Goal: Check status: Check status

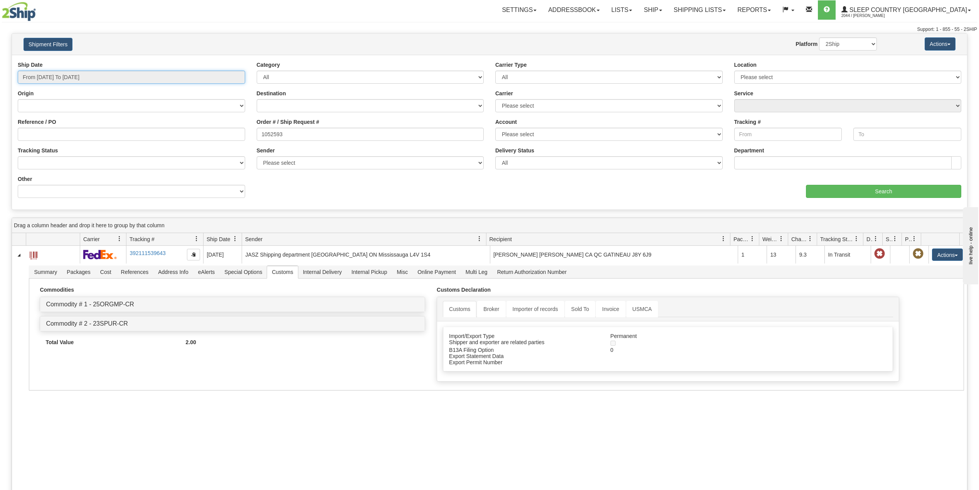
click at [72, 77] on input "From [DATE] To [DATE]" at bounding box center [132, 77] width 228 height 13
click at [54, 132] on li "Last 30 Days" at bounding box center [52, 133] width 62 height 10
click at [201, 121] on div "Reference / PO" at bounding box center [132, 129] width 228 height 23
click at [197, 135] on input "Reference / PO" at bounding box center [132, 134] width 228 height 13
paste input "9000H983917"
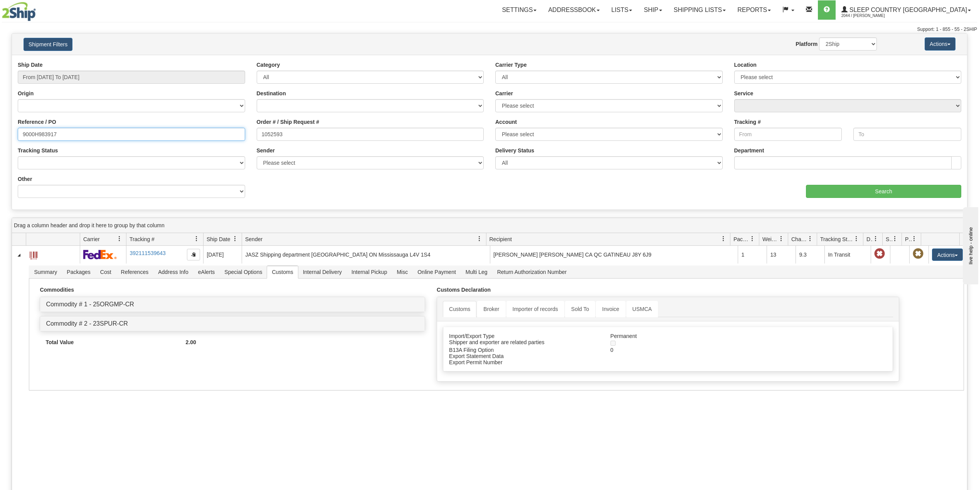
type input "9000H983917"
drag, startPoint x: 275, startPoint y: 135, endPoint x: 253, endPoint y: 146, distance: 24.7
click at [225, 61] on div "Reference / PO 9000H983917 Order # / Ship Request # 1052593 Account Please sele…" at bounding box center [490, 61] width 956 height 0
click at [858, 196] on input "Search" at bounding box center [883, 191] width 155 height 13
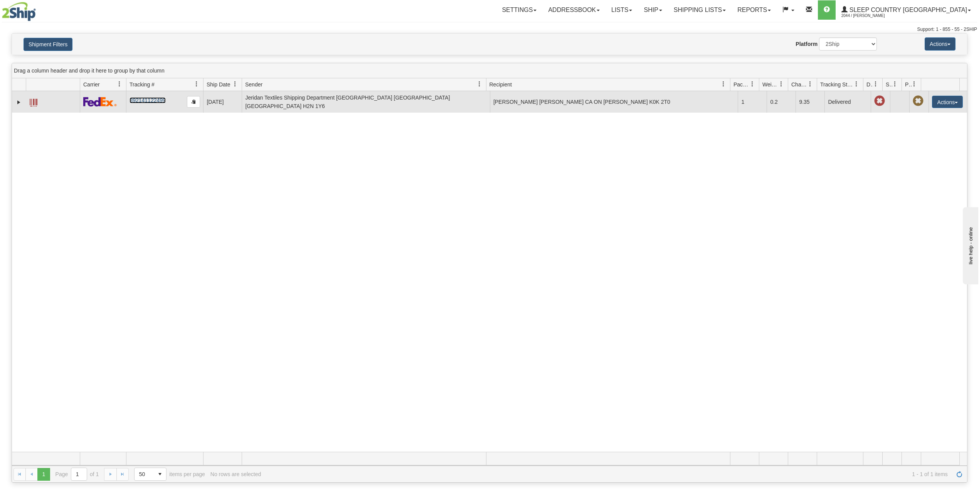
click at [147, 98] on link "392141122499" at bounding box center [148, 100] width 36 height 6
click at [144, 99] on link "392141122499" at bounding box center [148, 100] width 36 height 6
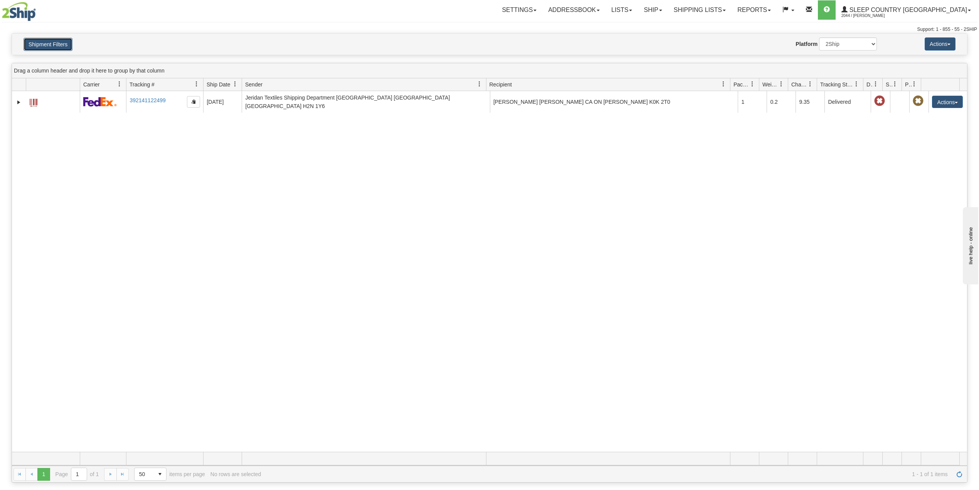
click at [59, 40] on button "Shipment Filters" at bounding box center [48, 44] width 49 height 13
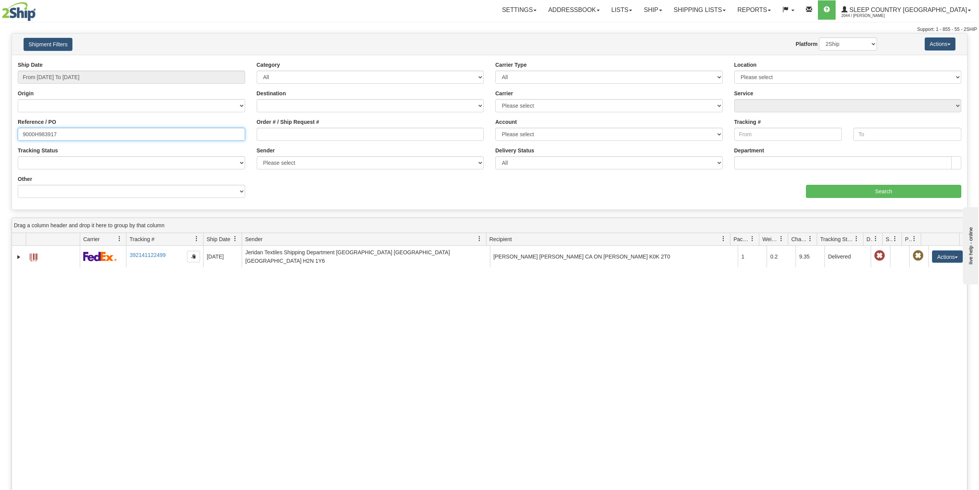
click at [49, 135] on input "9000H983917" at bounding box center [132, 134] width 228 height 13
paste input "2H994842"
type input "9002H994842"
click at [907, 190] on input "Search" at bounding box center [883, 191] width 155 height 13
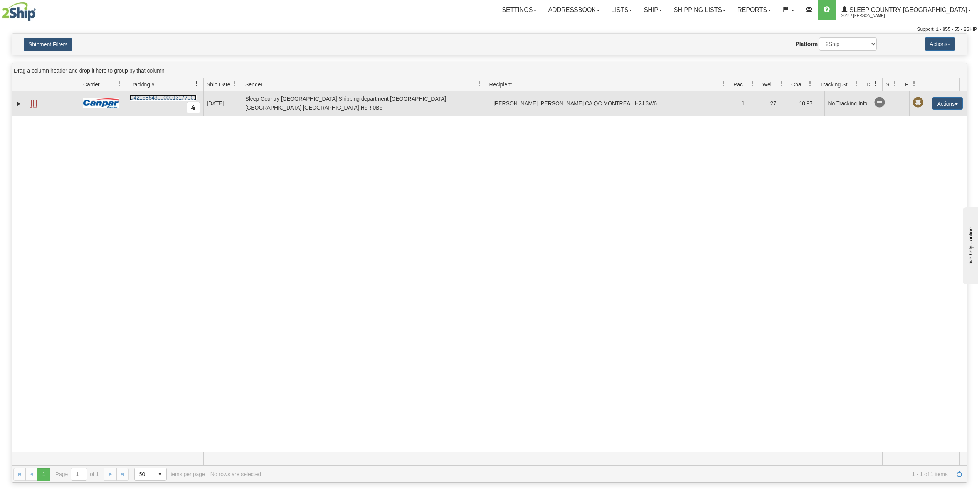
click at [152, 97] on link "D421585430000013177001" at bounding box center [163, 97] width 67 height 6
